Goal: Information Seeking & Learning: Learn about a topic

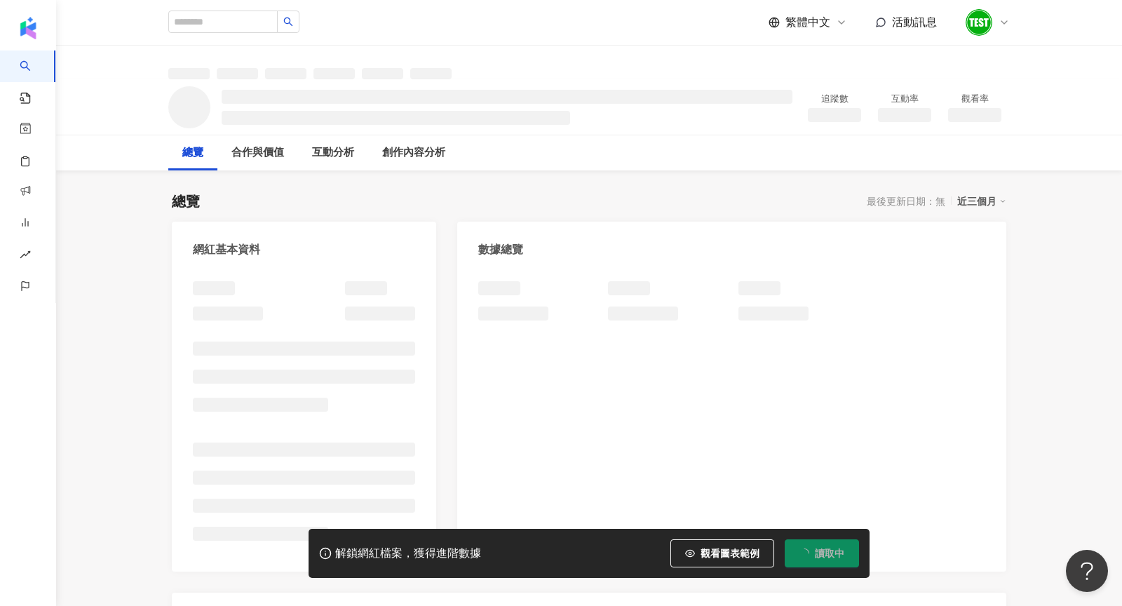
click at [1006, 19] on icon at bounding box center [1004, 22] width 11 height 11
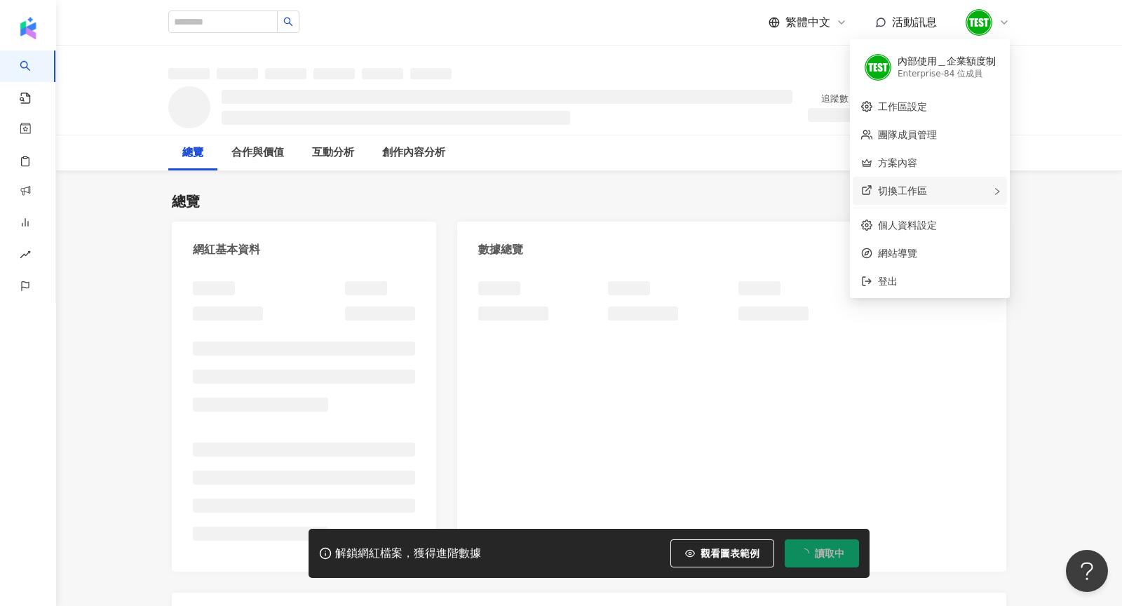
click at [975, 197] on div "切換工作區" at bounding box center [930, 191] width 154 height 28
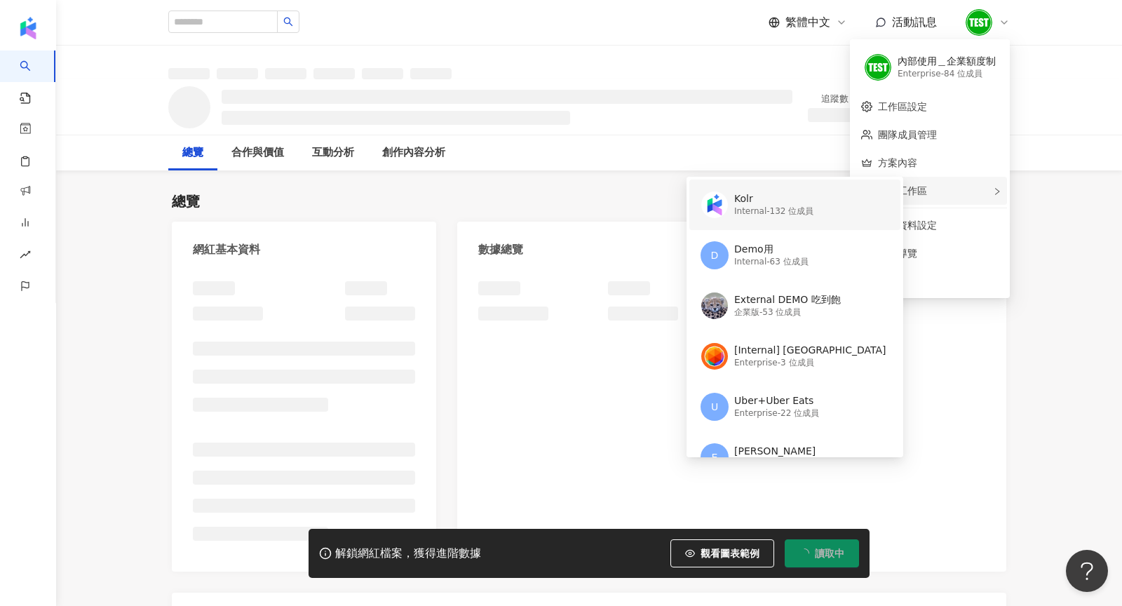
click at [779, 201] on div "Kolr" at bounding box center [774, 199] width 79 height 14
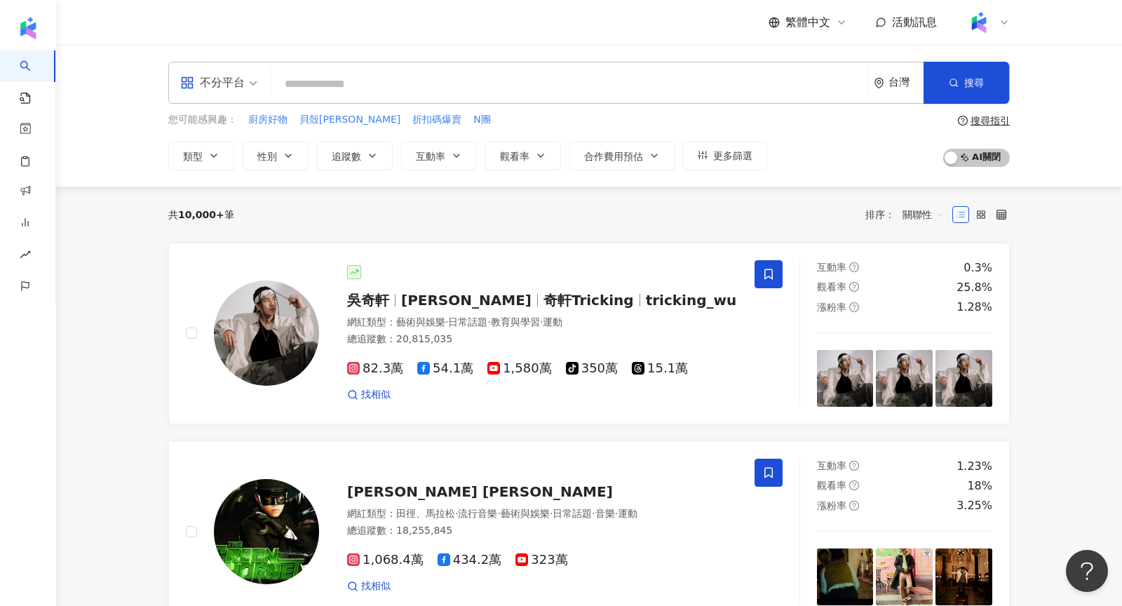
click at [577, 77] on input "search" at bounding box center [569, 84] width 585 height 27
paste input "**********"
type input "**********"
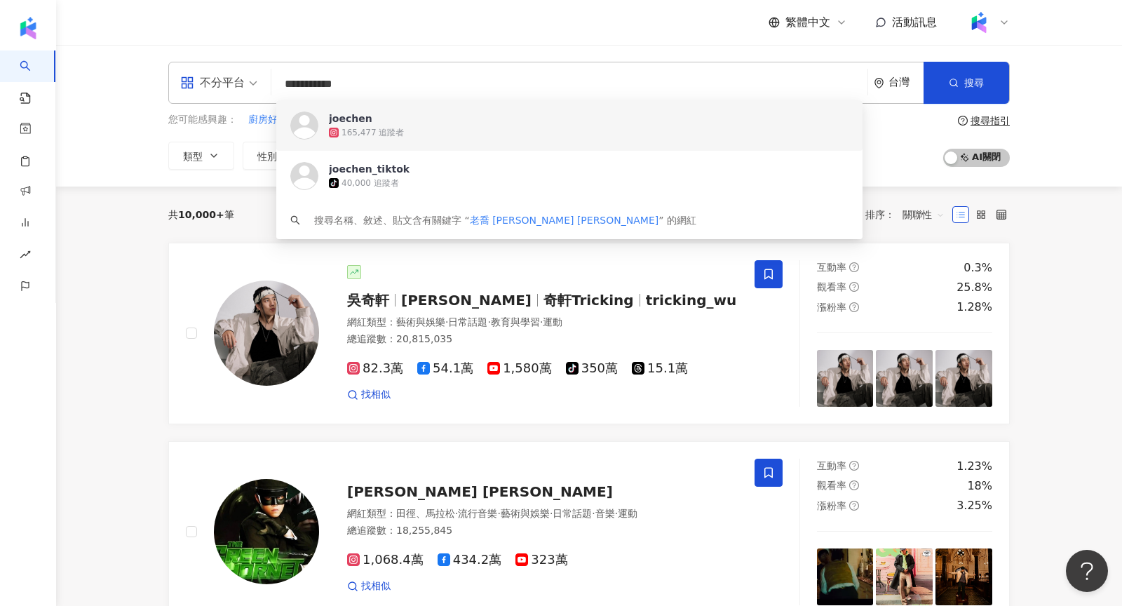
click at [439, 120] on span "joechen" at bounding box center [562, 119] width 466 height 14
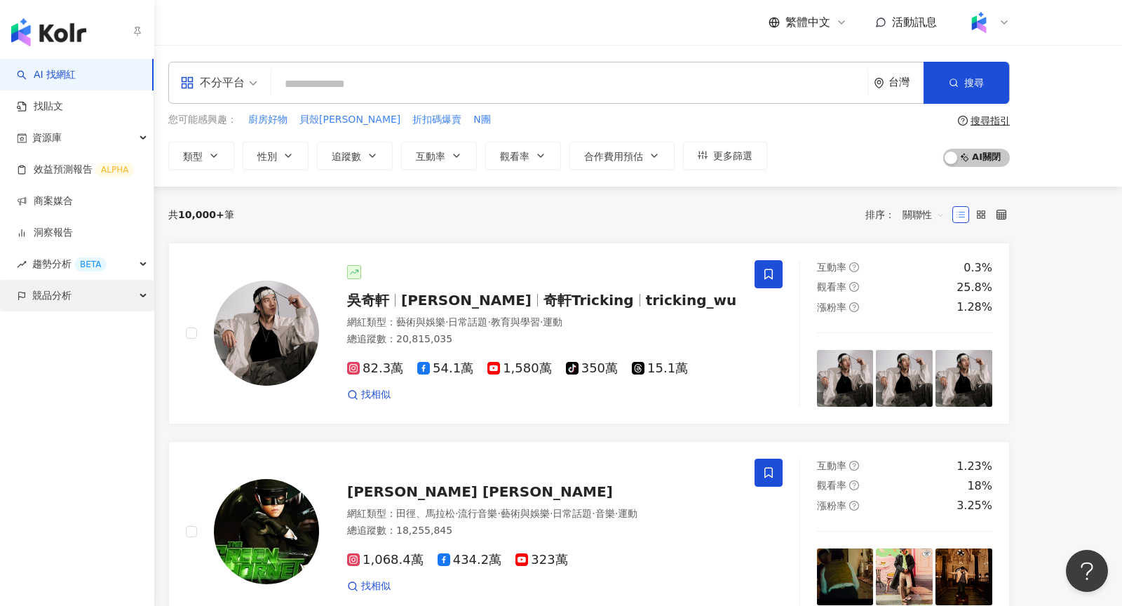
click at [51, 296] on span "競品分析" at bounding box center [51, 296] width 39 height 32
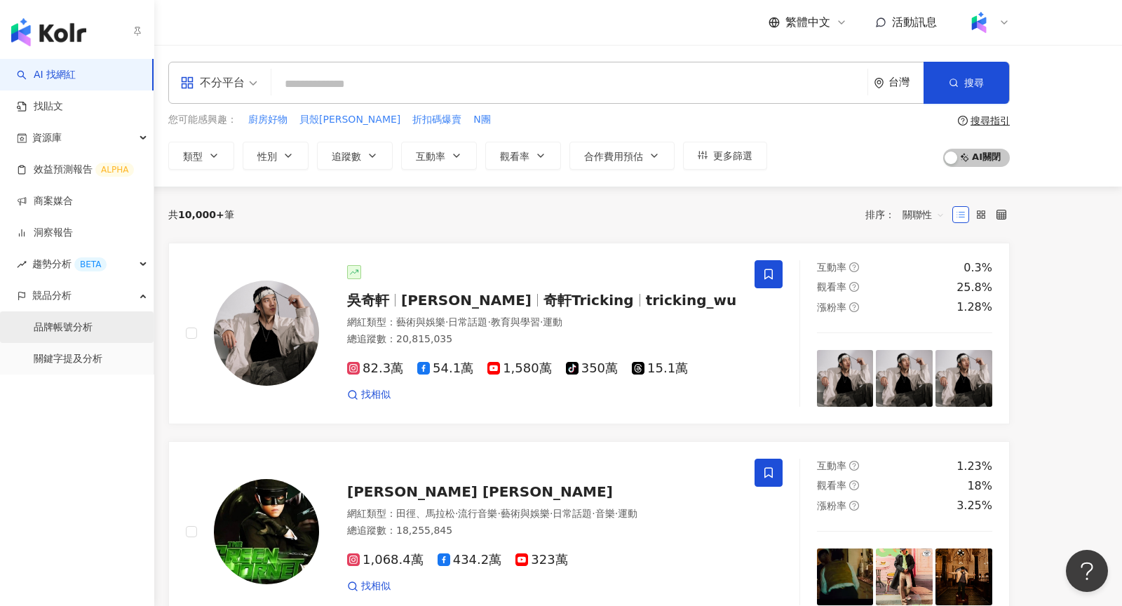
click at [67, 327] on link "品牌帳號分析" at bounding box center [63, 328] width 59 height 14
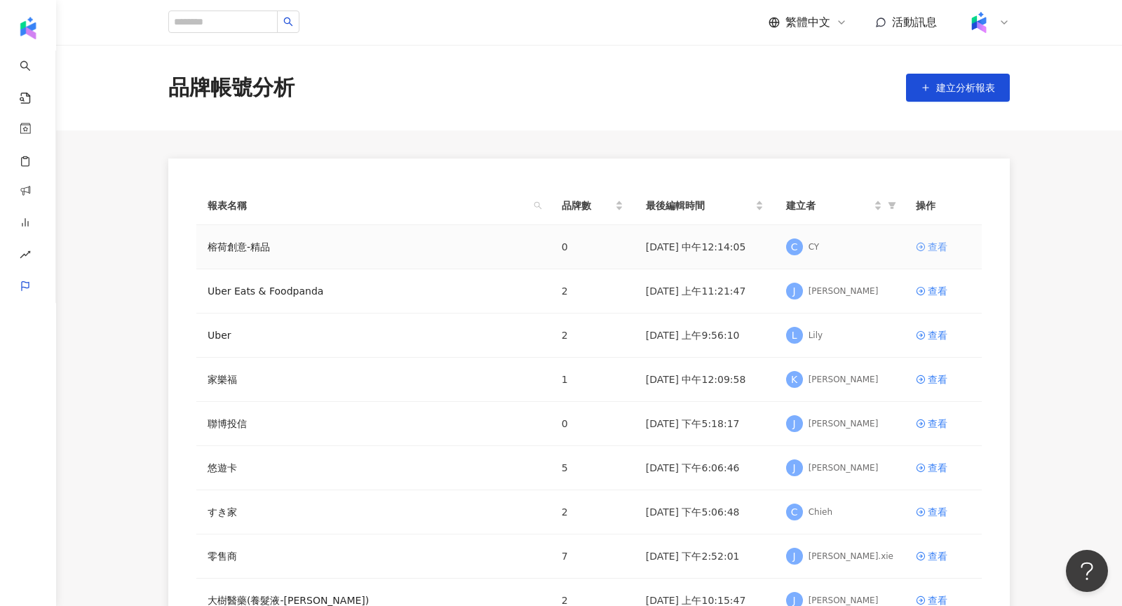
click at [926, 246] on link "查看" at bounding box center [943, 246] width 55 height 15
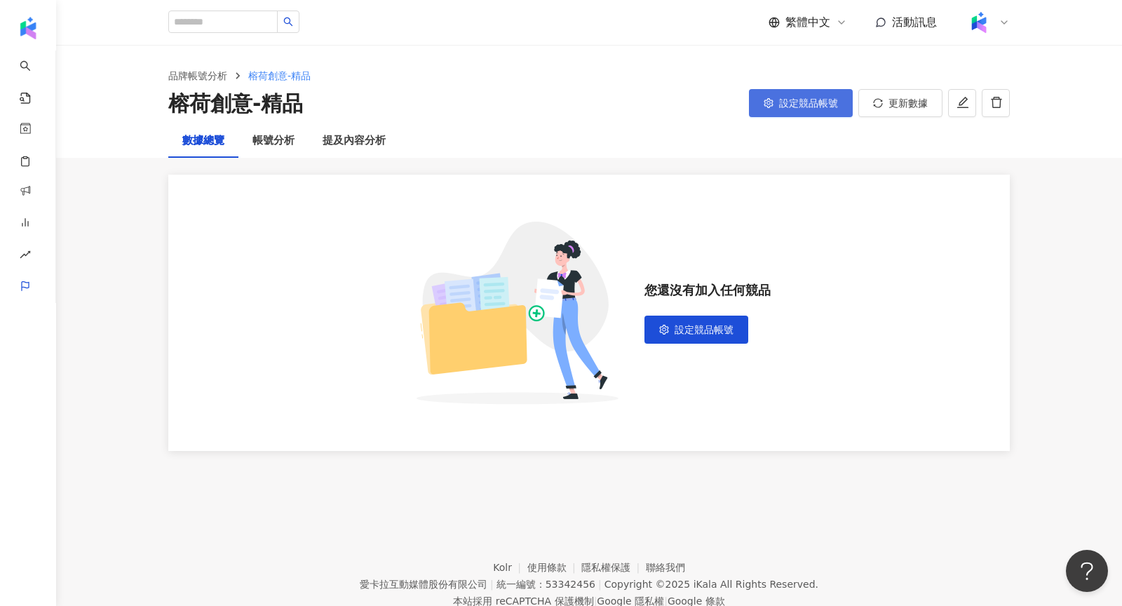
click at [804, 93] on button "設定競品帳號" at bounding box center [801, 103] width 104 height 28
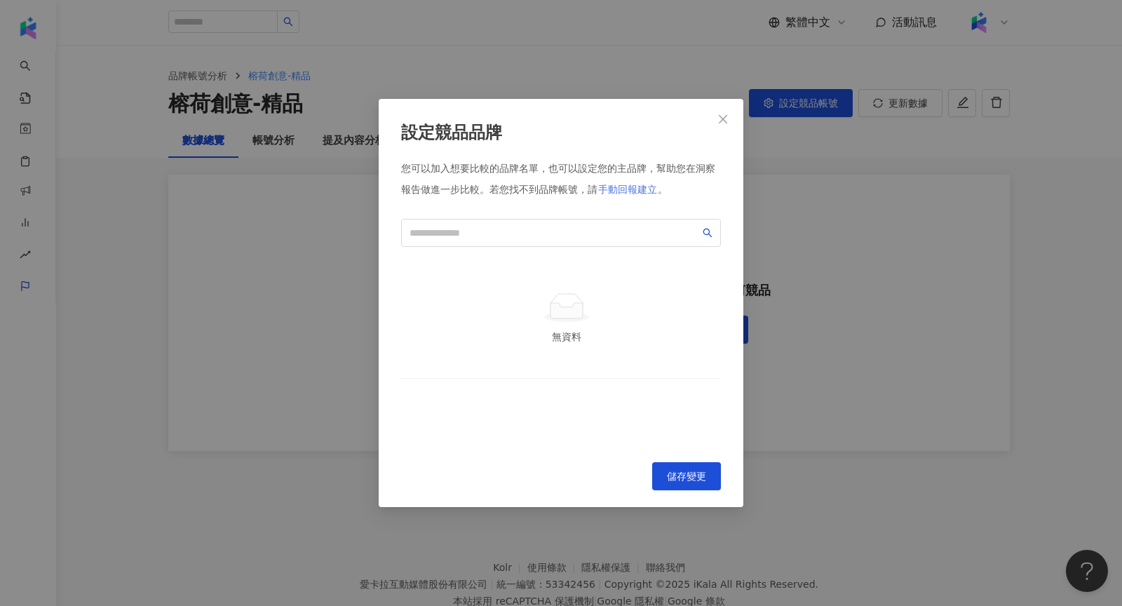
click at [655, 189] on span "手動回報建立" at bounding box center [627, 189] width 59 height 11
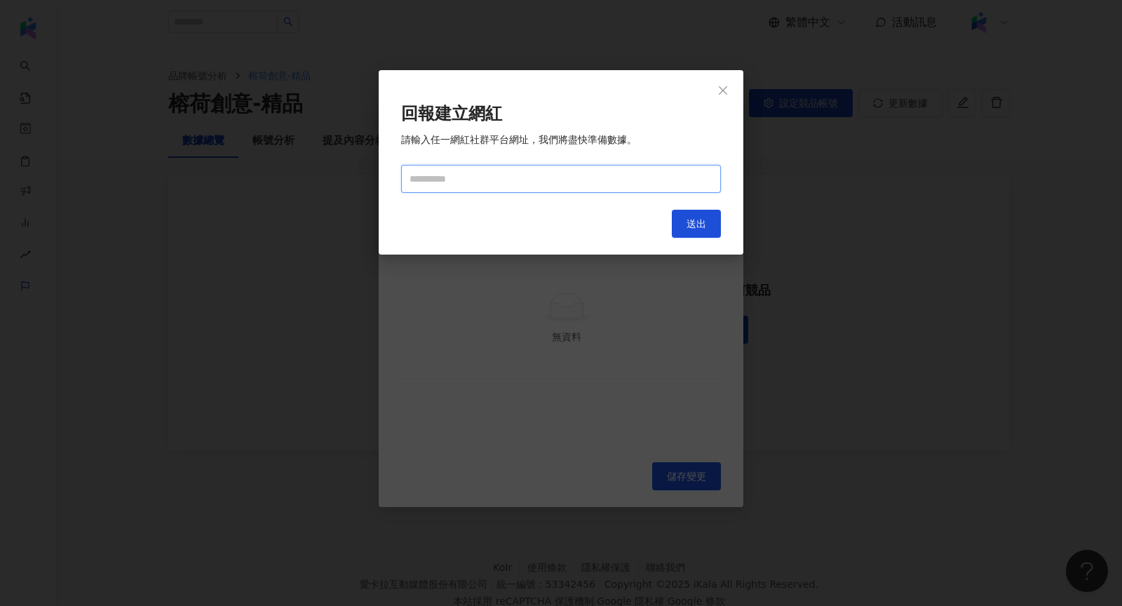
click at [587, 188] on input "text" at bounding box center [561, 179] width 320 height 28
paste input "**********"
type input "**********"
click at [695, 218] on span "送出" at bounding box center [697, 223] width 20 height 11
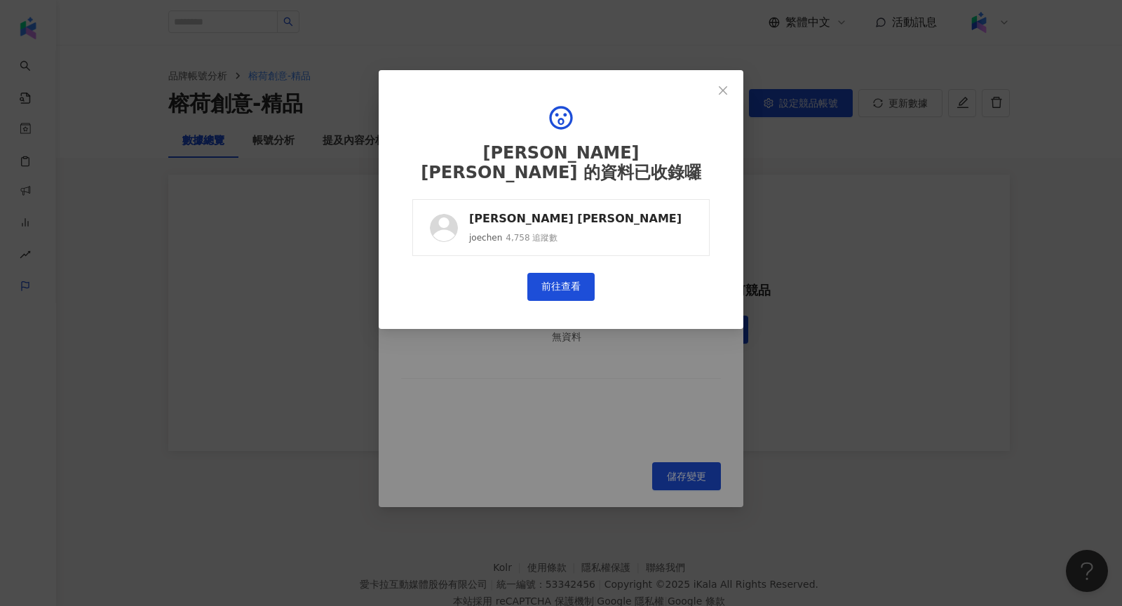
click at [598, 213] on link "Joe Chen joechen 4,758 追蹤數" at bounding box center [561, 227] width 297 height 57
click at [724, 92] on icon "close" at bounding box center [723, 90] width 11 height 11
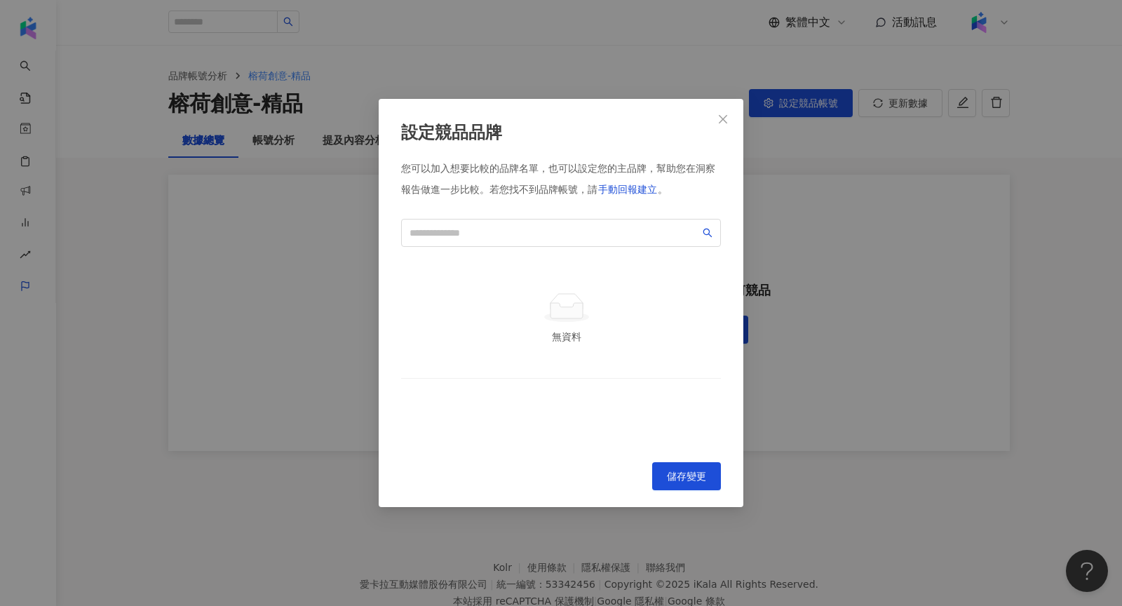
click at [682, 68] on div "設定競品品牌 您可以加入想要比較的品牌名單，也可以設定您的主品牌，幫助您在洞察報告做進一步比較。 若您找不到品牌帳號，請 手動回報建立 。 無資料 To pi…" at bounding box center [561, 303] width 1122 height 606
click at [724, 112] on button "Close" at bounding box center [723, 119] width 28 height 28
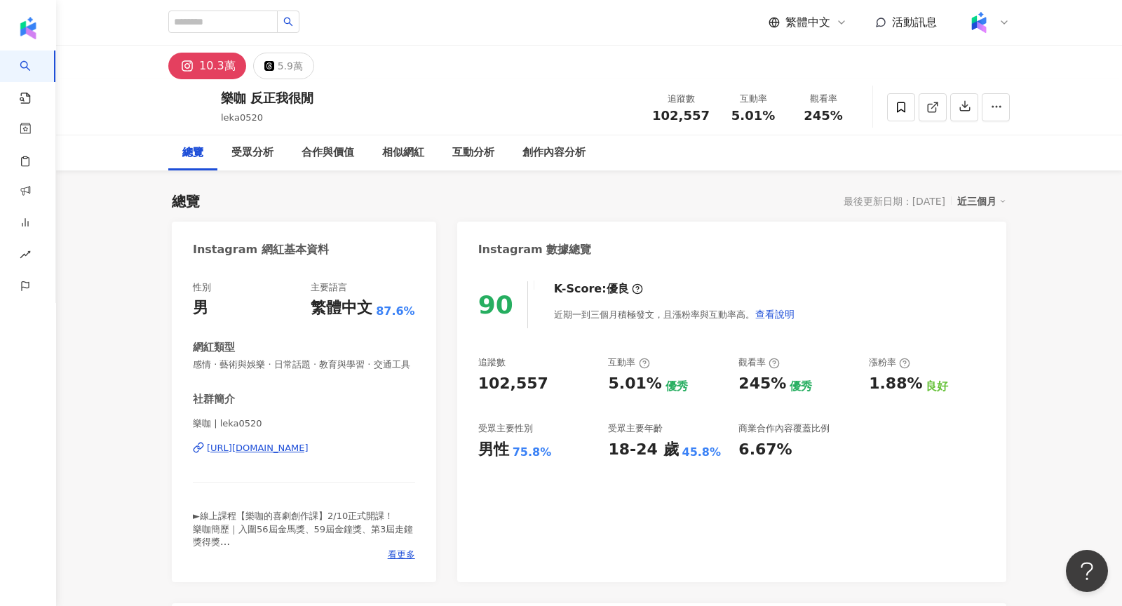
scroll to position [86, 0]
